Goal: Task Accomplishment & Management: Complete application form

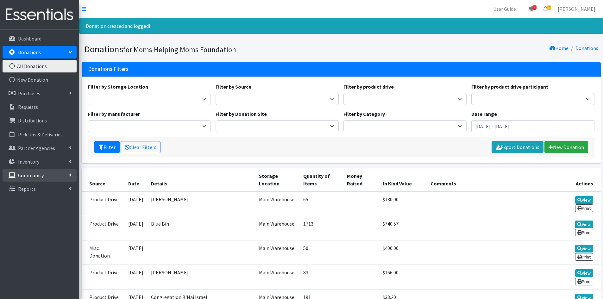
click at [42, 176] on p "Community" at bounding box center [31, 175] width 26 height 6
click at [44, 77] on link "New Donation" at bounding box center [40, 79] width 74 height 13
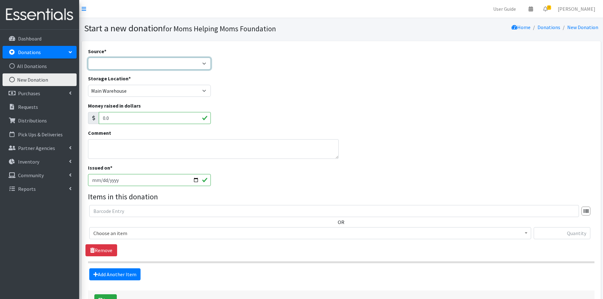
click at [207, 65] on select "Product Drive Manufacturer Donation Site Misc. Donation" at bounding box center [149, 64] width 123 height 12
select select "Product Drive"
click at [88, 58] on select "Product Drive Manufacturer Donation Site Misc. Donation" at bounding box center [149, 64] width 123 height 12
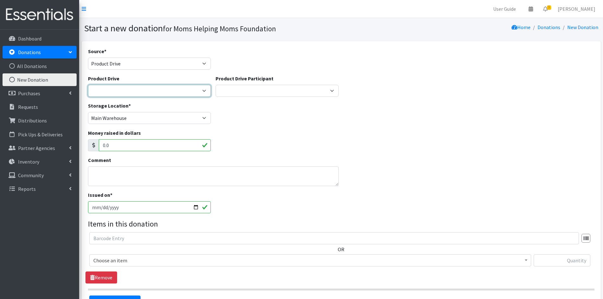
click at [202, 91] on select "2012 MOTHER'S DAY Zeta Phi Beta Sorority (virtual) 2021 HOLIDAY DRIVE AWR Week …" at bounding box center [149, 91] width 123 height 12
click at [36, 177] on p "Community" at bounding box center [31, 175] width 26 height 6
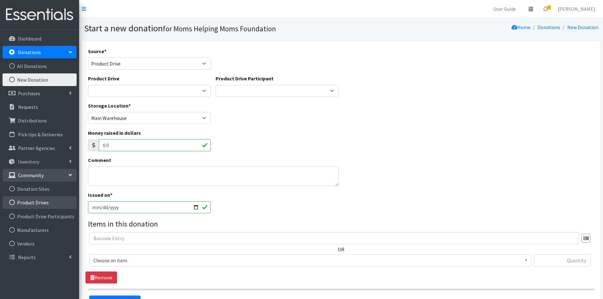
click at [44, 200] on link "Product Drives" at bounding box center [40, 202] width 74 height 13
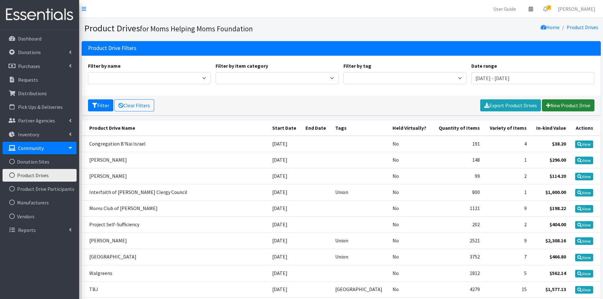
click at [550, 104] on link "New Product Drive" at bounding box center [568, 105] width 53 height 12
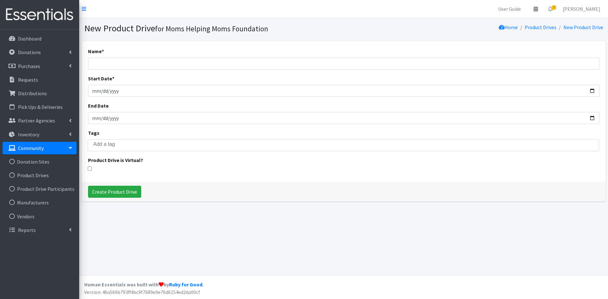
select select
click at [113, 63] on input "Name *" at bounding box center [343, 64] width 511 height 12
type input "MD - 2025 Whitman"
click at [96, 90] on input "Start Date *" at bounding box center [343, 91] width 511 height 12
type input "2025-05-01"
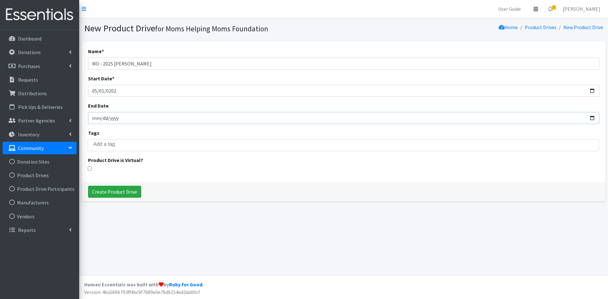
click at [98, 119] on input "End Date" at bounding box center [343, 118] width 511 height 12
click at [111, 143] on input "search" at bounding box center [347, 145] width 509 height 6
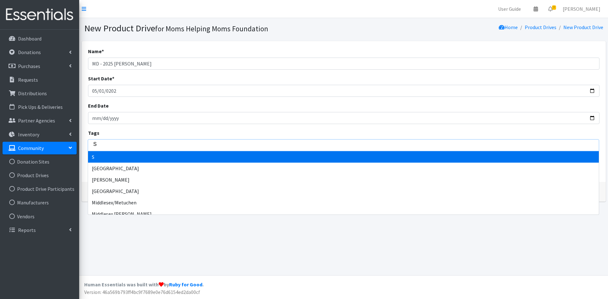
type input "So"
type input "Som"
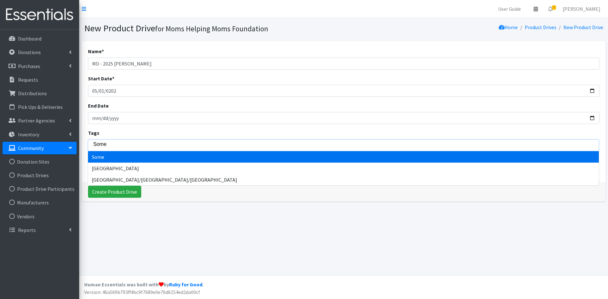
type input "Somer"
type input "Somers"
type input "Somerse"
type input "Somerset"
select select "Somerset"
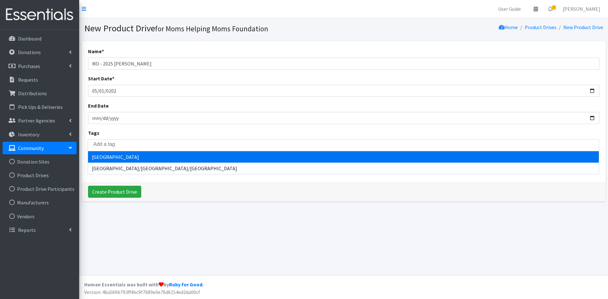
scroll to position [100, 0]
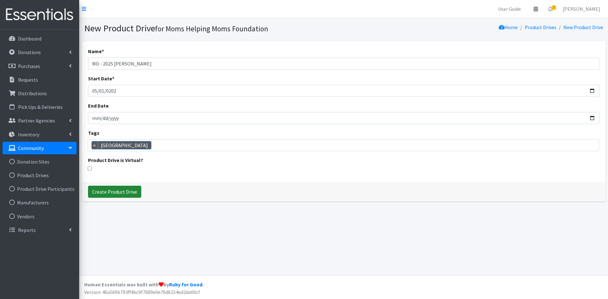
click at [115, 190] on input "Create Product Drive" at bounding box center [114, 192] width 53 height 12
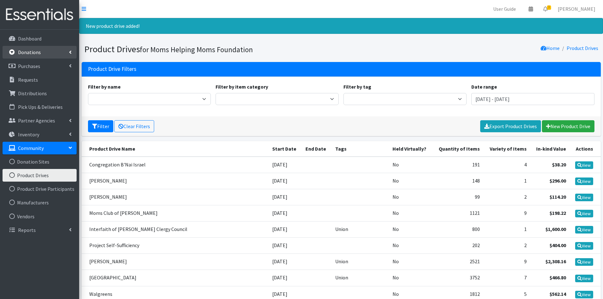
click at [40, 51] on link "Donations" at bounding box center [40, 52] width 74 height 13
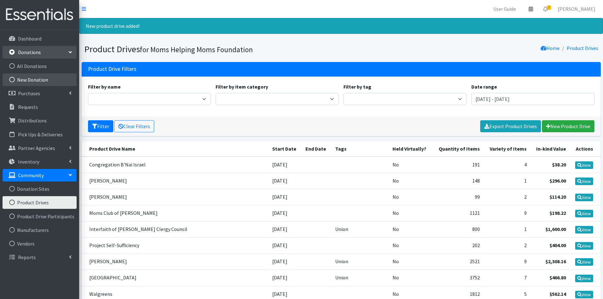
click at [34, 80] on link "New Donation" at bounding box center [40, 79] width 74 height 13
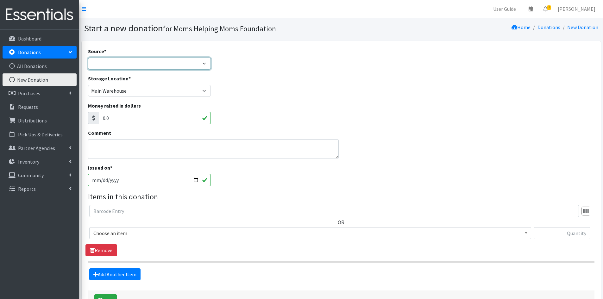
click at [206, 64] on select "Product Drive Manufacturer Donation Site Misc. Donation" at bounding box center [149, 64] width 123 height 12
select select "Product Drive"
click at [88, 58] on select "Product Drive Manufacturer Donation Site Misc. Donation" at bounding box center [149, 64] width 123 height 12
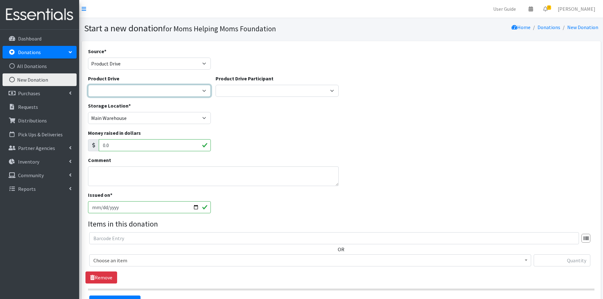
click at [205, 90] on select "2012 MOTHER'S DAY Zeta Phi Beta Sorority (virtual) 2021 HOLIDAY DRIVE AWR Week …" at bounding box center [149, 91] width 123 height 12
select select "3507"
click at [88, 85] on select "2012 MOTHER'S DAY Zeta Phi Beta Sorority (virtual) 2021 HOLIDAY DRIVE AWR Week …" at bounding box center [149, 91] width 123 height 12
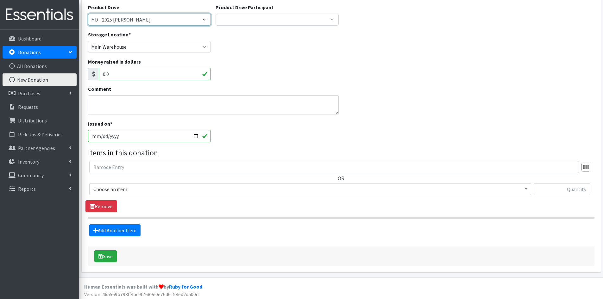
scroll to position [73, 0]
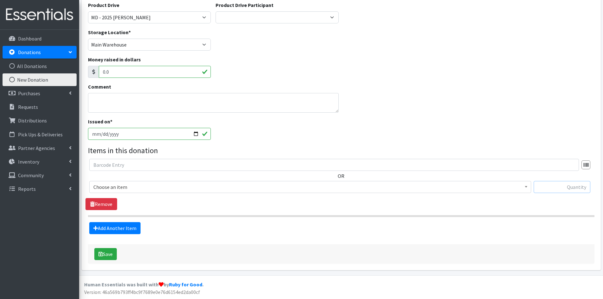
click at [577, 185] on input "text" at bounding box center [562, 187] width 57 height 12
type input "3"
click at [525, 188] on span at bounding box center [526, 186] width 6 height 10
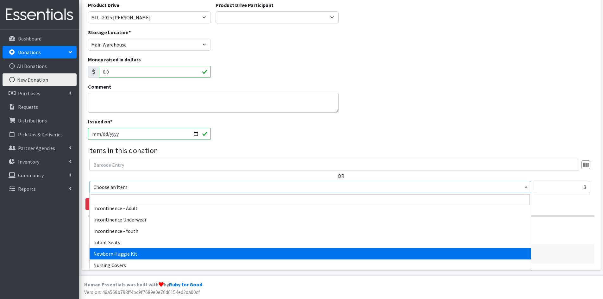
scroll to position [792, 0]
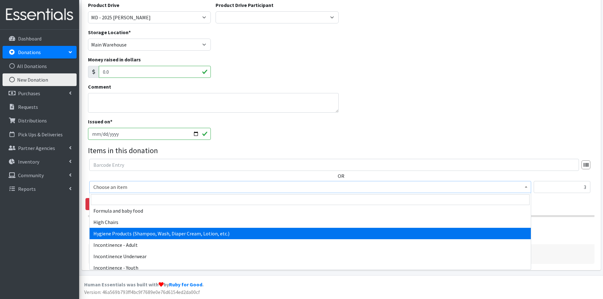
select select "5659"
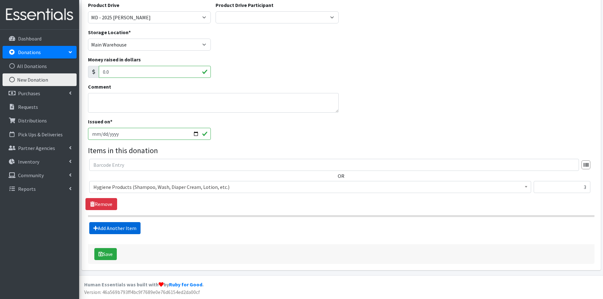
click at [113, 226] on link "Add Another Item" at bounding box center [114, 228] width 51 height 12
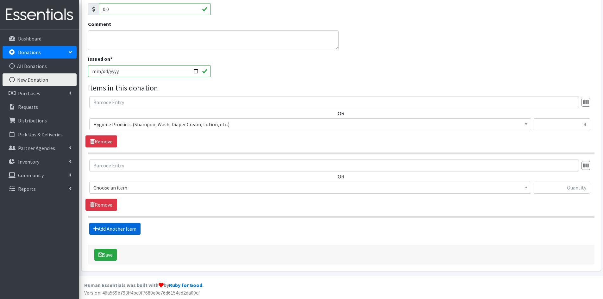
scroll to position [137, 0]
click at [547, 186] on input "text" at bounding box center [562, 187] width 57 height 12
type input "100"
click at [526, 185] on span at bounding box center [526, 186] width 6 height 10
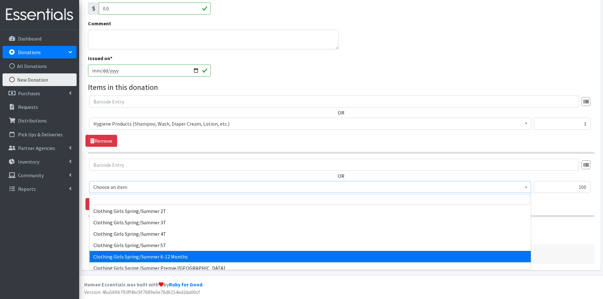
scroll to position [507, 0]
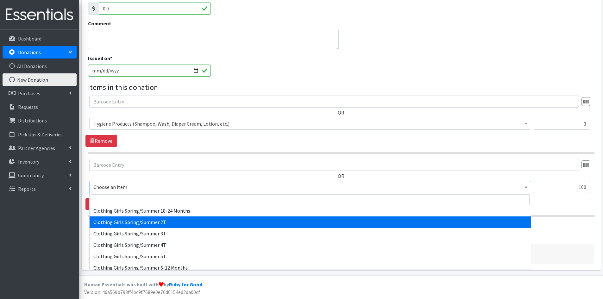
select select "5768"
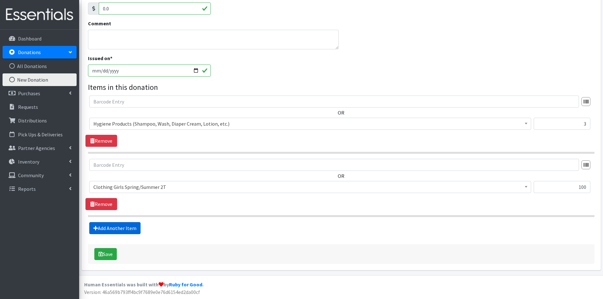
click at [105, 226] on link "Add Another Item" at bounding box center [114, 228] width 51 height 12
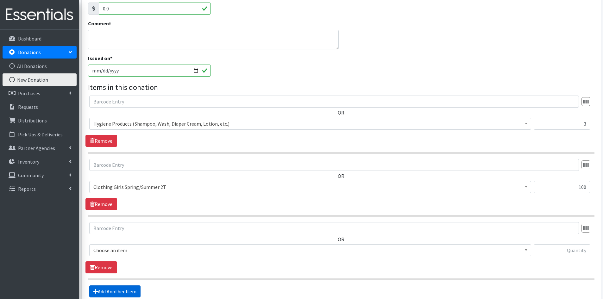
scroll to position [200, 0]
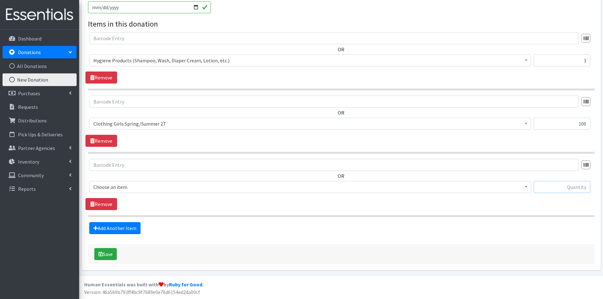
click at [564, 191] on input "text" at bounding box center [562, 187] width 57 height 12
type input "1"
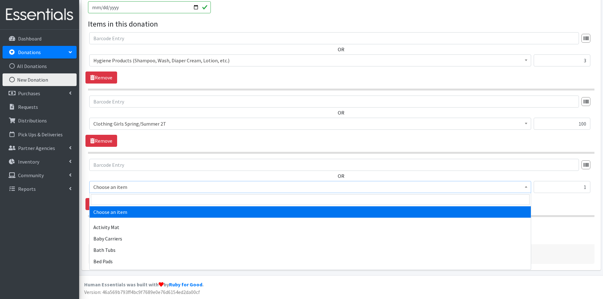
click at [524, 188] on span at bounding box center [526, 186] width 6 height 10
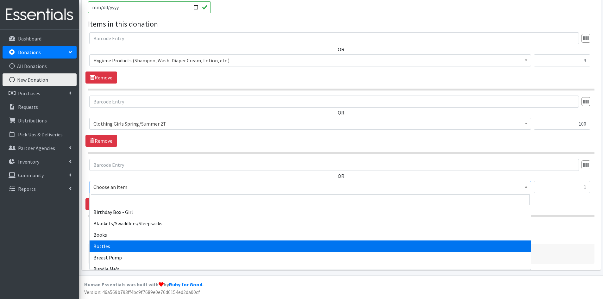
scroll to position [95, 0]
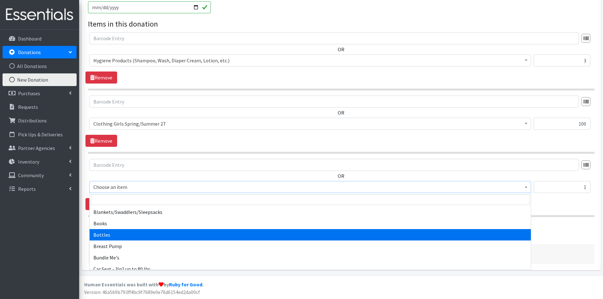
select select "1974"
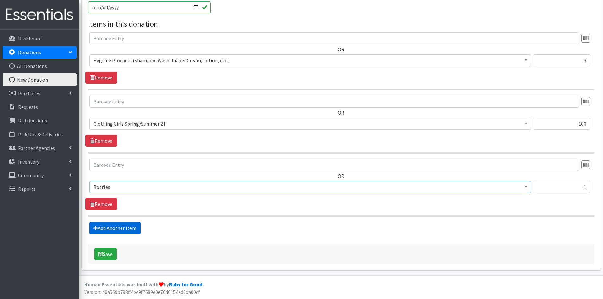
click at [118, 226] on link "Add Another Item" at bounding box center [114, 228] width 51 height 12
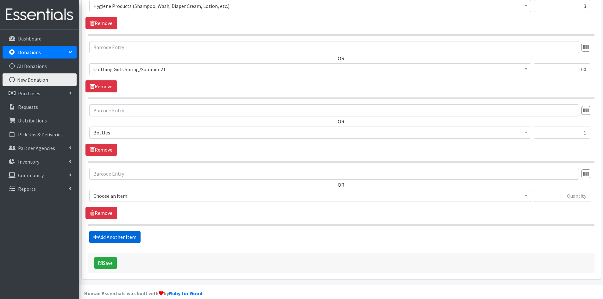
scroll to position [263, 0]
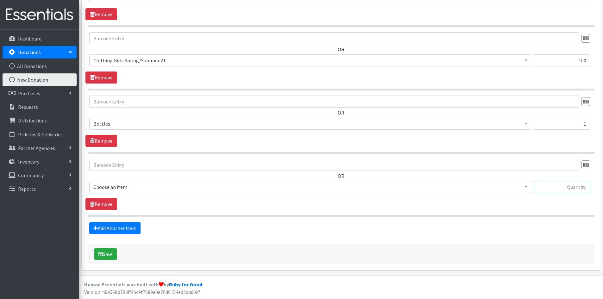
click at [567, 189] on input "text" at bounding box center [562, 187] width 57 height 12
type input "1"
type input "455"
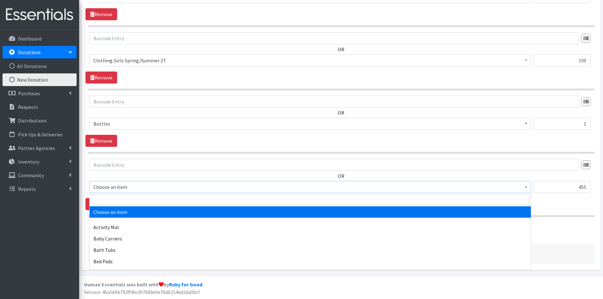
click at [528, 187] on span at bounding box center [526, 186] width 6 height 10
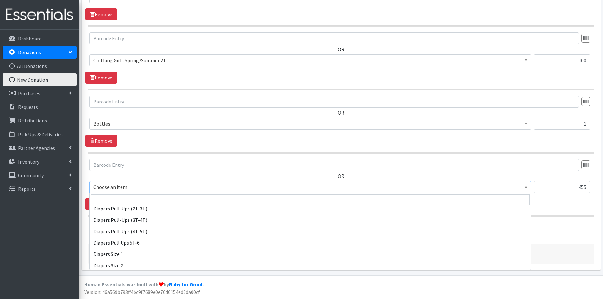
scroll to position [633, 0]
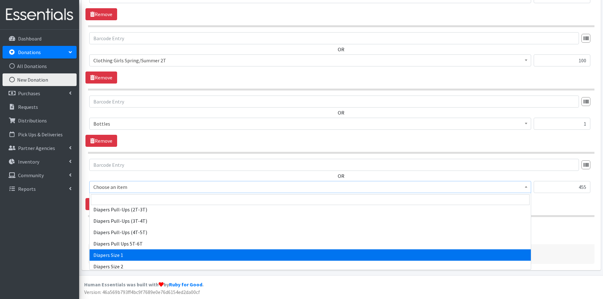
select select "1964"
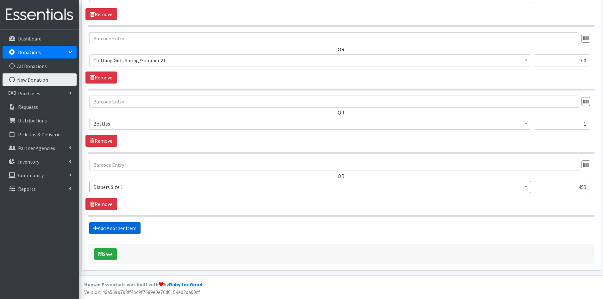
click at [130, 227] on link "Add Another Item" at bounding box center [114, 228] width 51 height 12
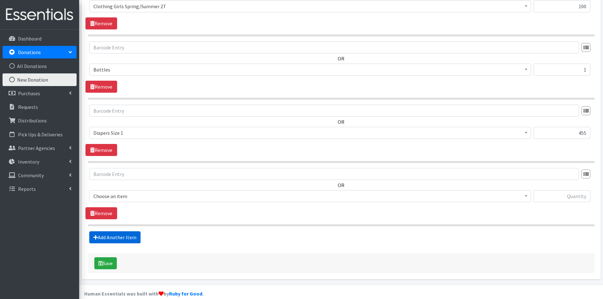
scroll to position [327, 0]
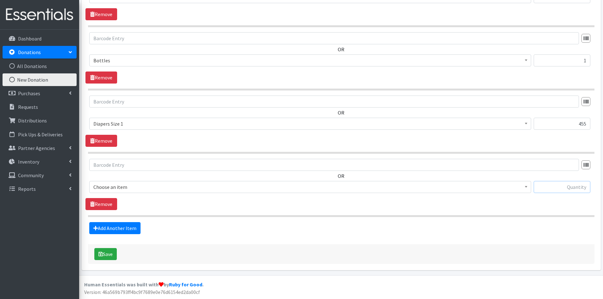
click at [569, 189] on input "text" at bounding box center [562, 187] width 57 height 12
type input "133"
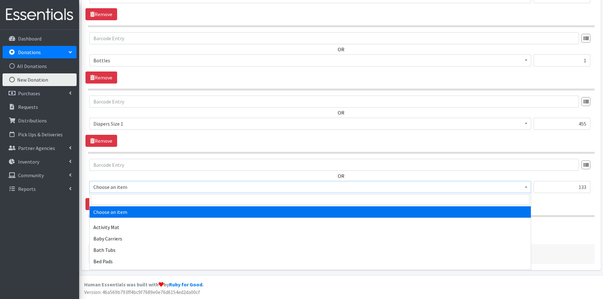
click at [528, 185] on span at bounding box center [526, 186] width 6 height 10
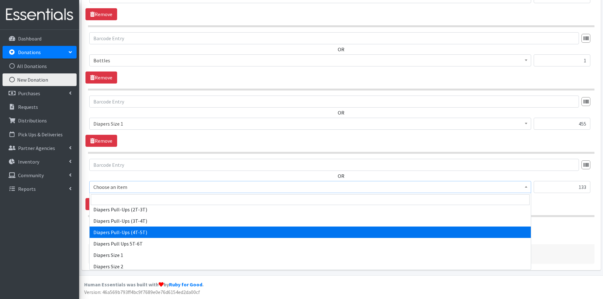
scroll to position [665, 0]
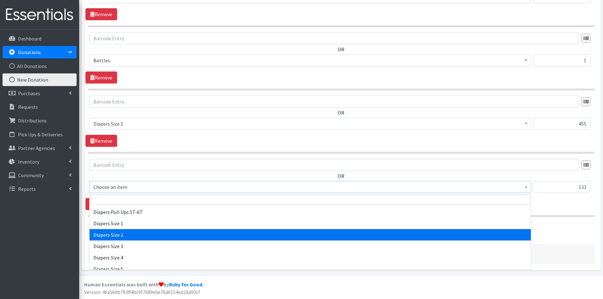
select select "1965"
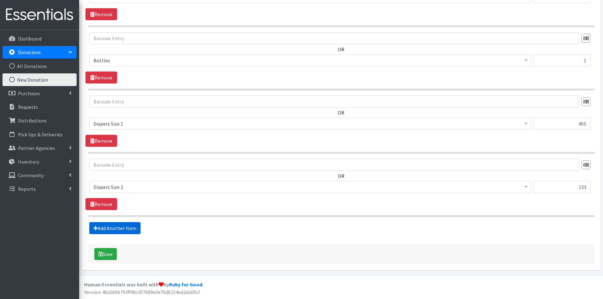
click at [136, 225] on link "Add Another Item" at bounding box center [114, 228] width 51 height 12
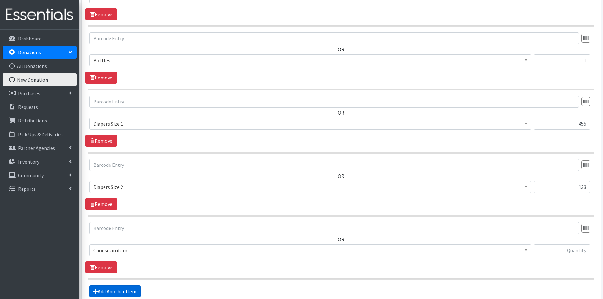
scroll to position [390, 0]
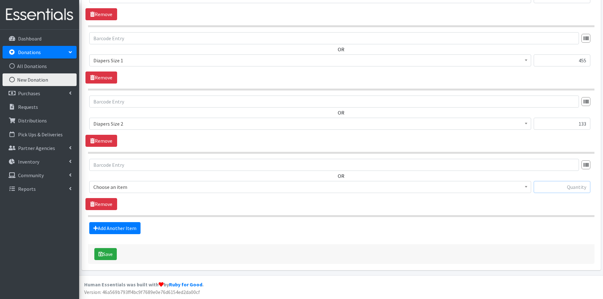
click at [563, 185] on input "text" at bounding box center [562, 187] width 57 height 12
type input "32"
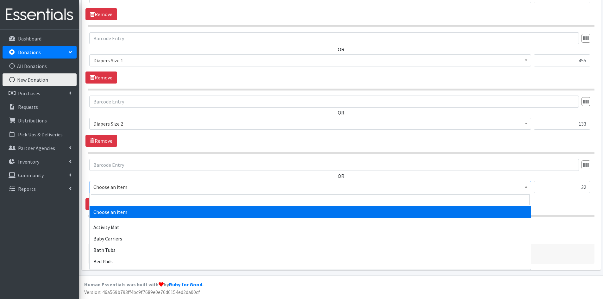
click at [526, 188] on b at bounding box center [526, 187] width 3 height 2
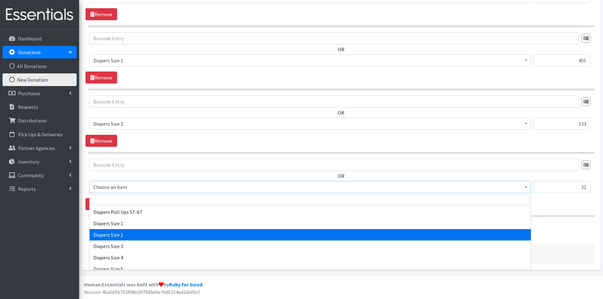
scroll to position [697, 0]
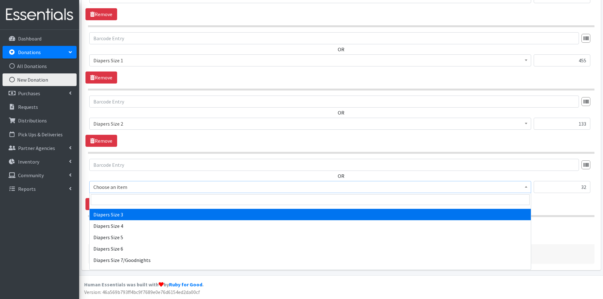
select select "1966"
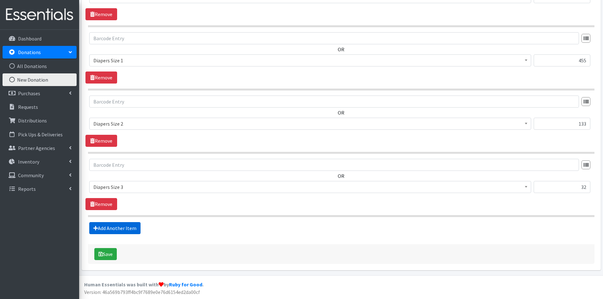
click at [111, 226] on link "Add Another Item" at bounding box center [114, 228] width 51 height 12
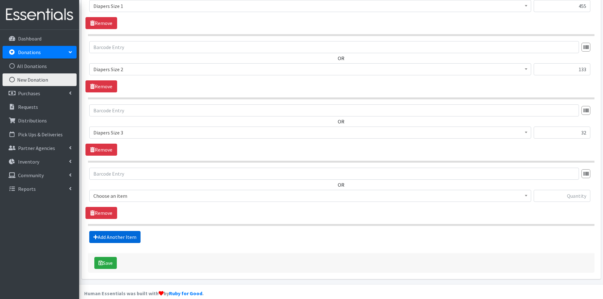
scroll to position [453, 0]
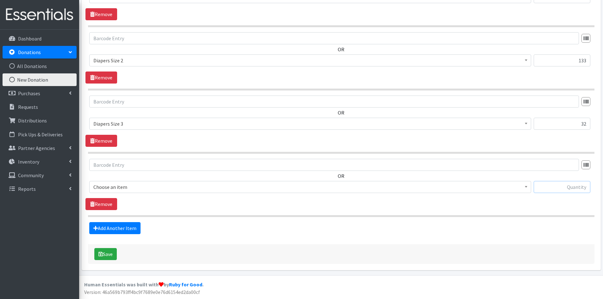
click at [557, 186] on input "text" at bounding box center [562, 187] width 57 height 12
type input "28"
click at [527, 189] on span at bounding box center [526, 186] width 6 height 10
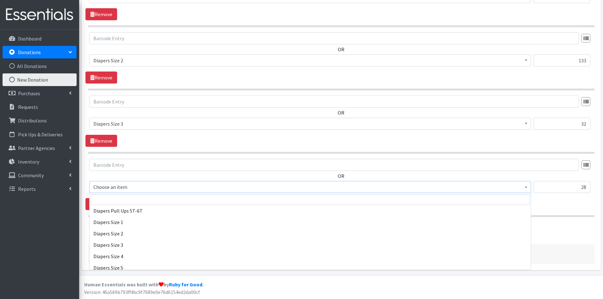
scroll to position [665, 0]
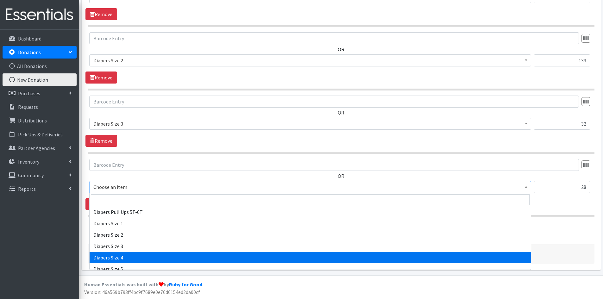
select select "1967"
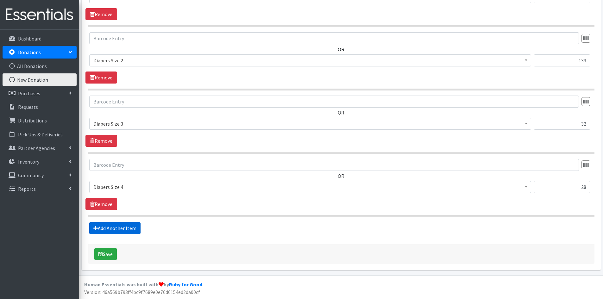
click at [115, 226] on link "Add Another Item" at bounding box center [114, 228] width 51 height 12
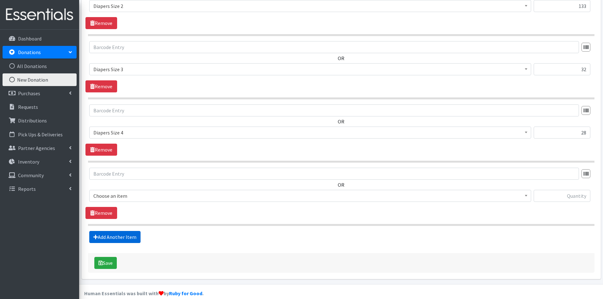
scroll to position [517, 0]
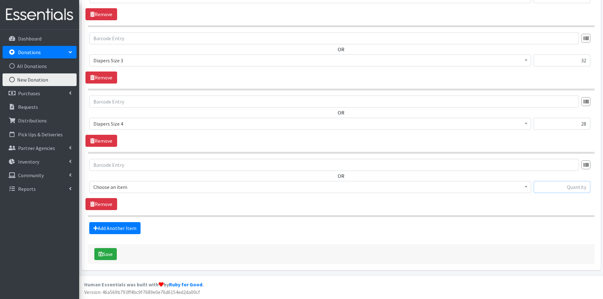
click at [549, 185] on input "text" at bounding box center [562, 187] width 57 height 12
type input "96"
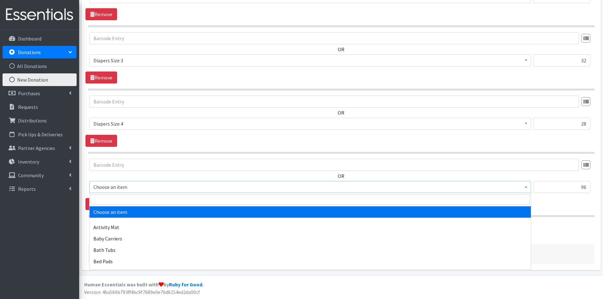
click at [526, 187] on b at bounding box center [526, 187] width 3 height 2
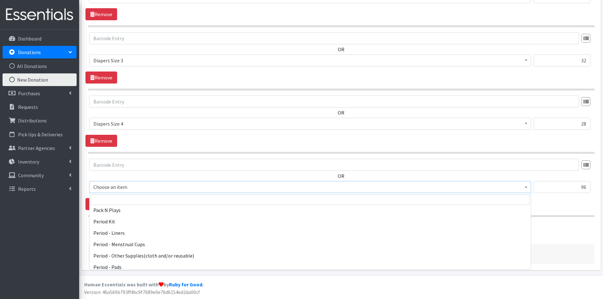
scroll to position [982, 0]
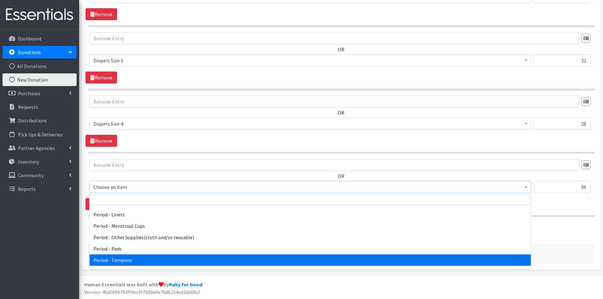
select select "5773"
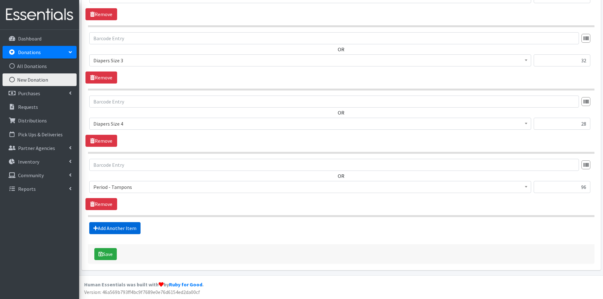
click at [104, 225] on link "Add Another Item" at bounding box center [114, 228] width 51 height 12
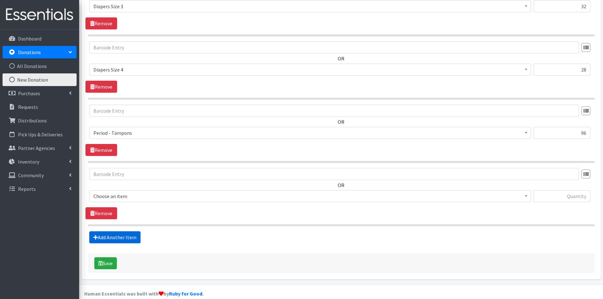
scroll to position [580, 0]
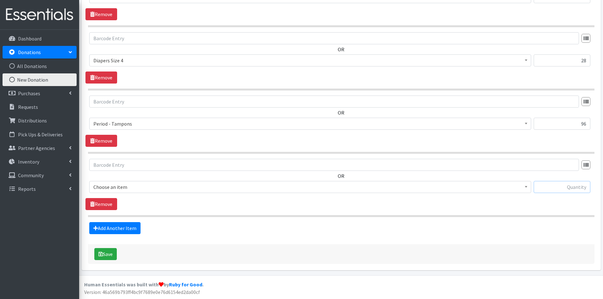
click at [554, 186] on input "text" at bounding box center [562, 187] width 57 height 12
type input "76"
click at [525, 186] on span at bounding box center [526, 186] width 6 height 10
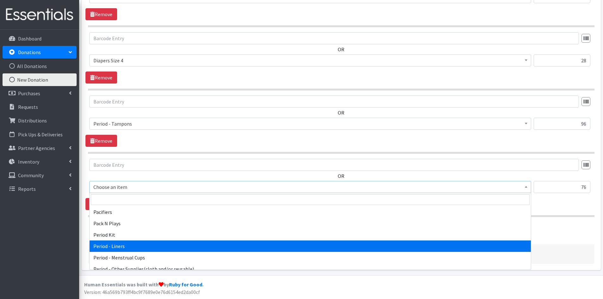
scroll to position [982, 0]
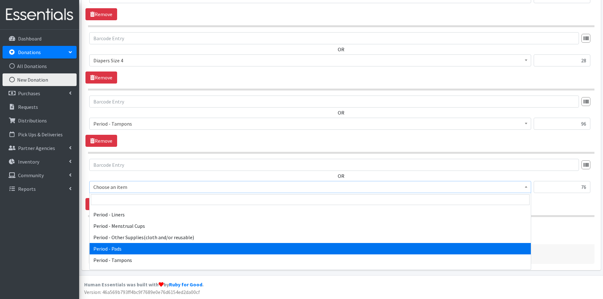
select select "5772"
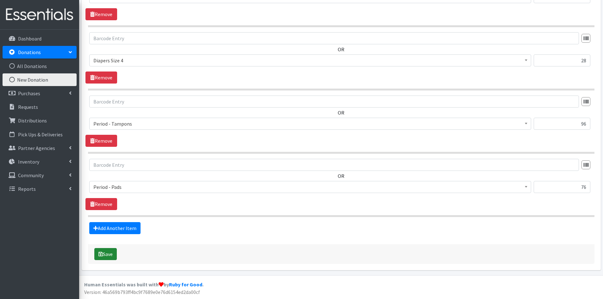
click at [109, 253] on button "Save" at bounding box center [105, 254] width 22 height 12
